Goal: Find specific fact: Find specific fact

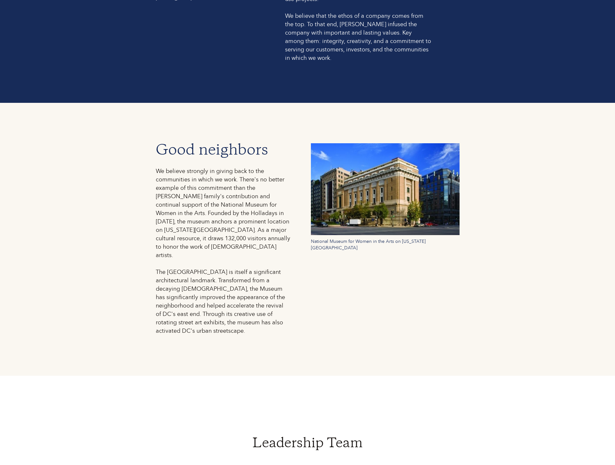
scroll to position [970, 0]
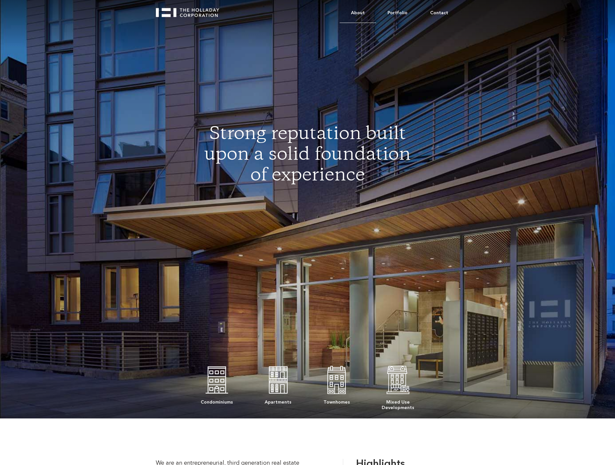
click at [360, 10] on link "About" at bounding box center [358, 13] width 37 height 20
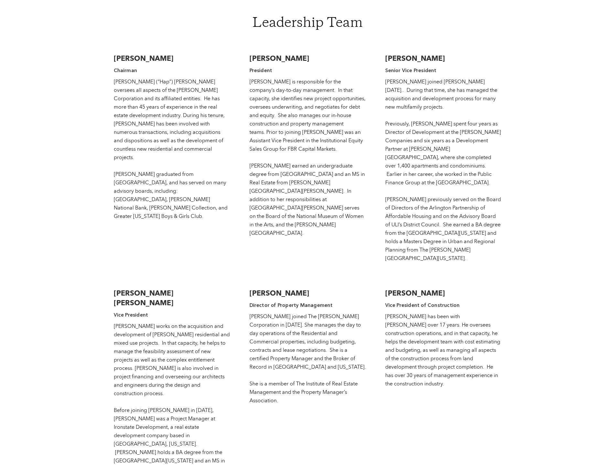
scroll to position [1034, 0]
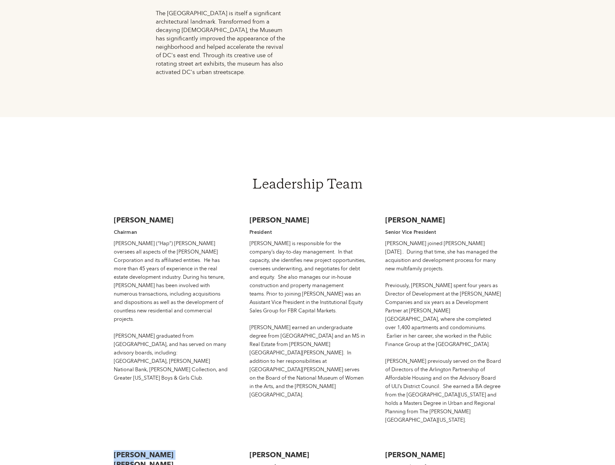
drag, startPoint x: 114, startPoint y: 414, endPoint x: 188, endPoint y: 413, distance: 74.0
click at [188, 450] on h3 "[PERSON_NAME] [PERSON_NAME]" at bounding box center [172, 459] width 116 height 19
copy h3 "[PERSON_NAME] [PERSON_NAME]"
